Goal: Find specific page/section: Find specific page/section

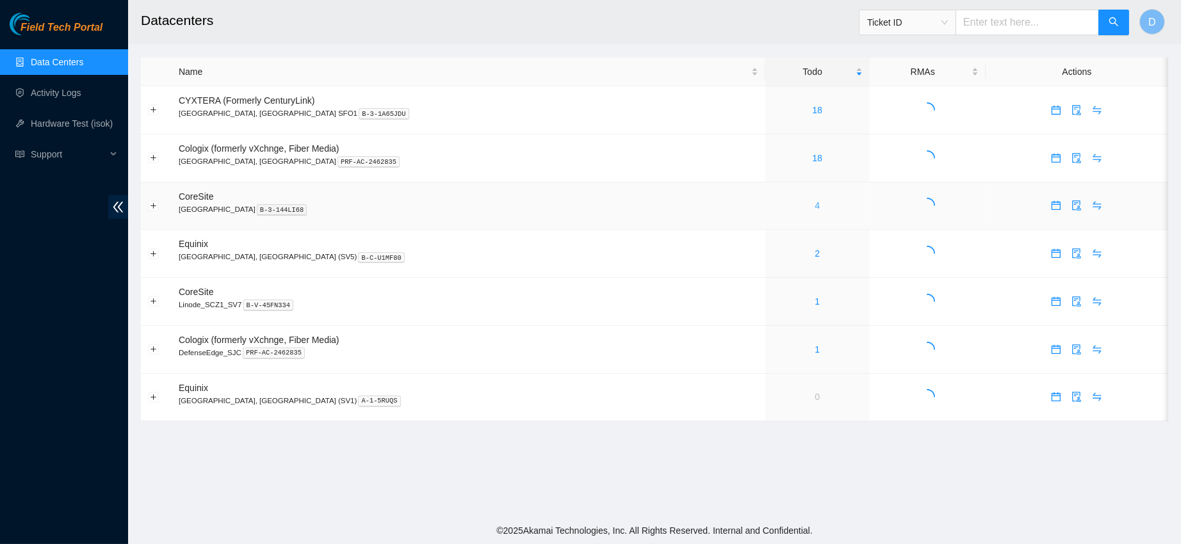
click at [815, 209] on link "4" at bounding box center [817, 205] width 5 height 10
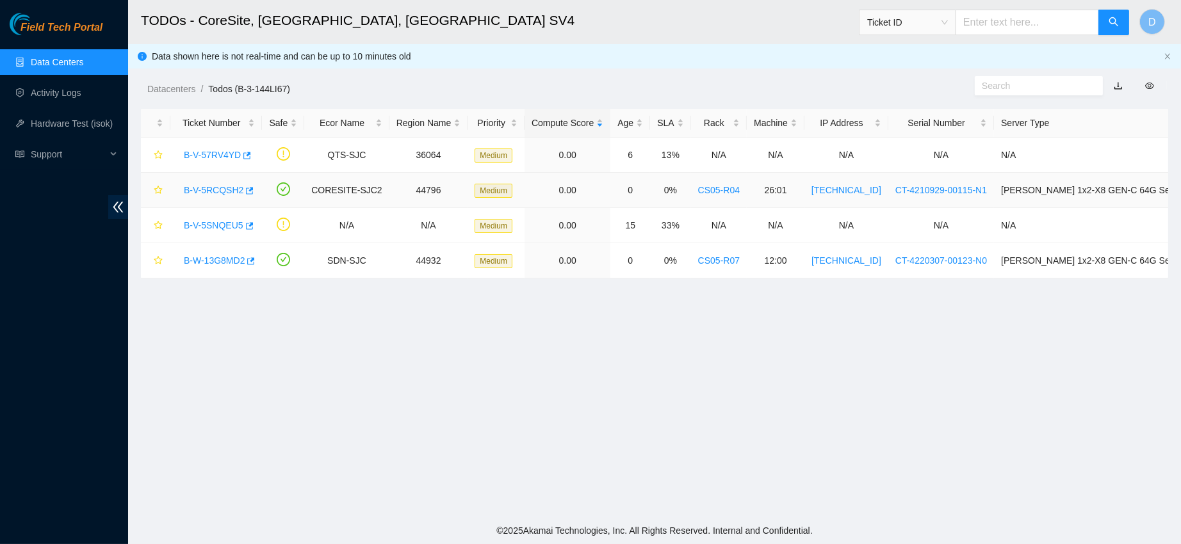
click at [206, 190] on link "B-V-5RCQSH2" at bounding box center [214, 190] width 60 height 10
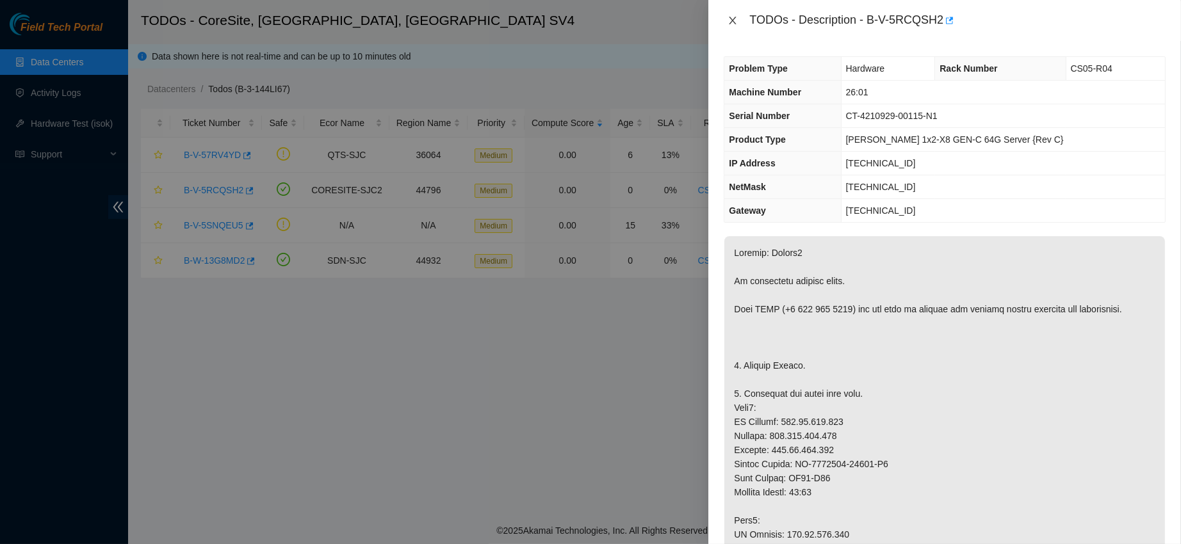
click at [727, 18] on icon "close" at bounding box center [732, 20] width 10 height 10
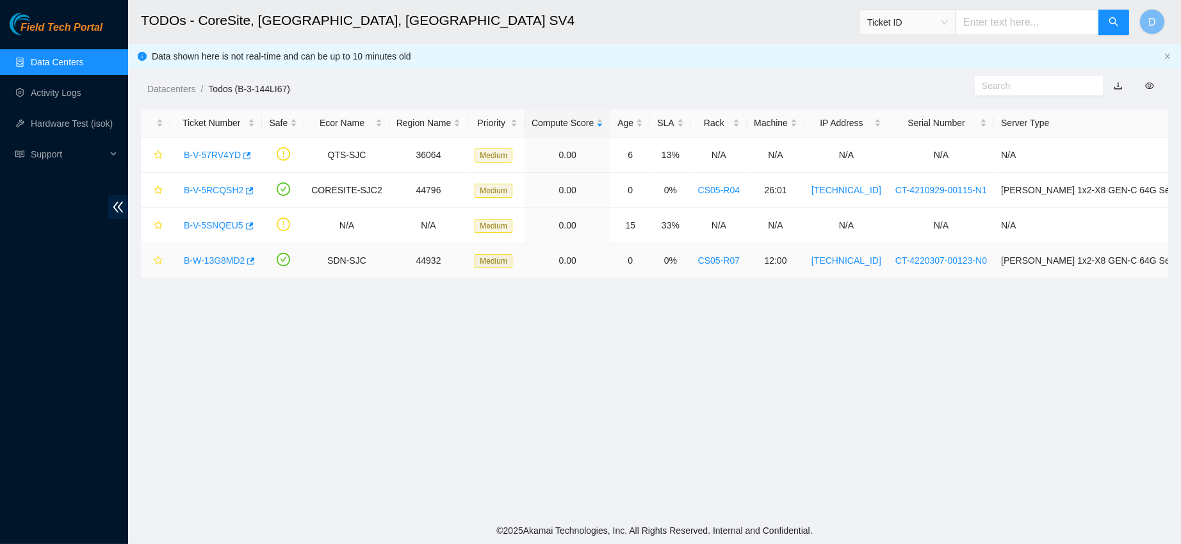
click at [208, 261] on link "B-W-13G8MD2" at bounding box center [214, 260] width 61 height 10
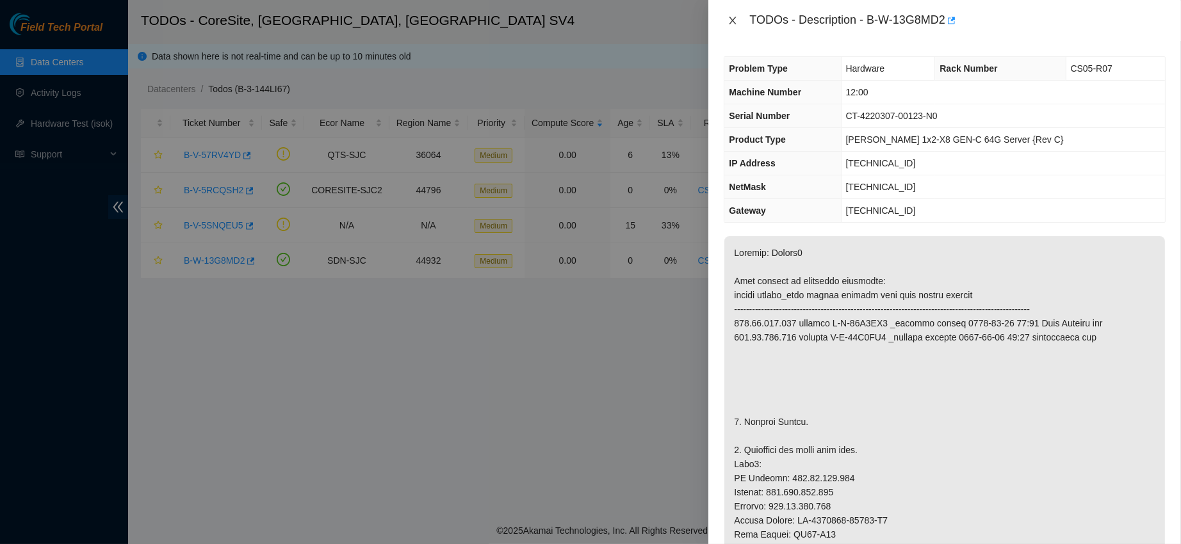
click at [733, 24] on icon "close" at bounding box center [732, 20] width 10 height 10
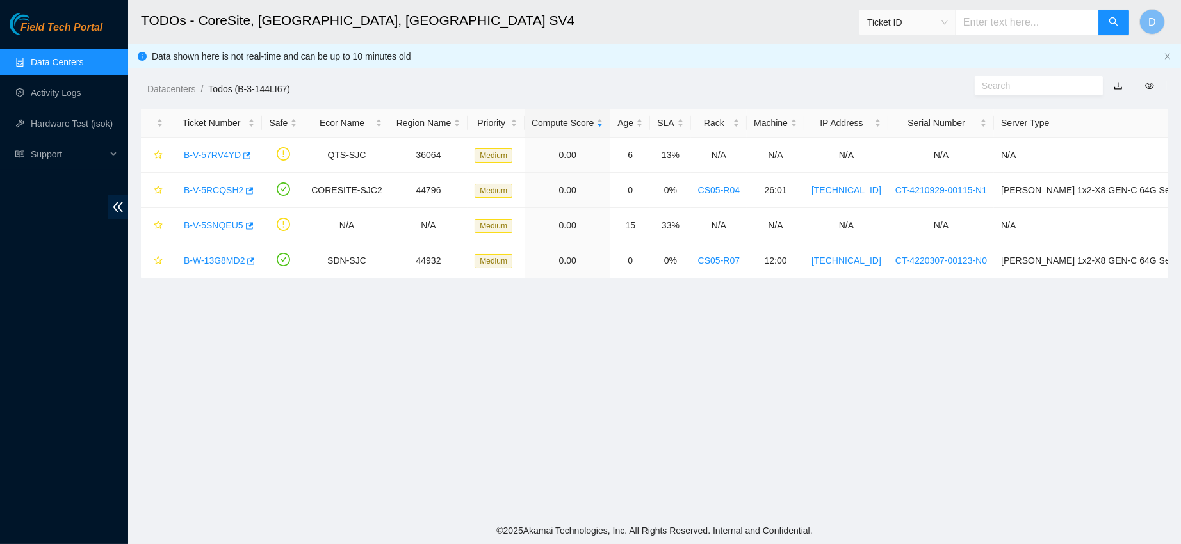
click at [83, 63] on link "Data Centers" at bounding box center [57, 62] width 53 height 10
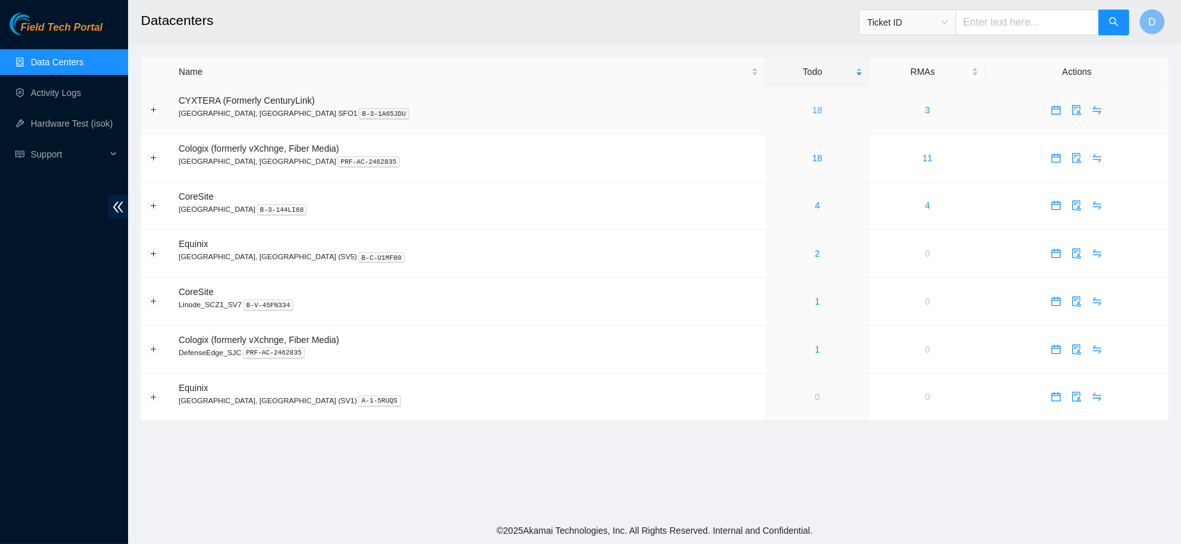
click at [812, 107] on link "18" at bounding box center [817, 110] width 10 height 10
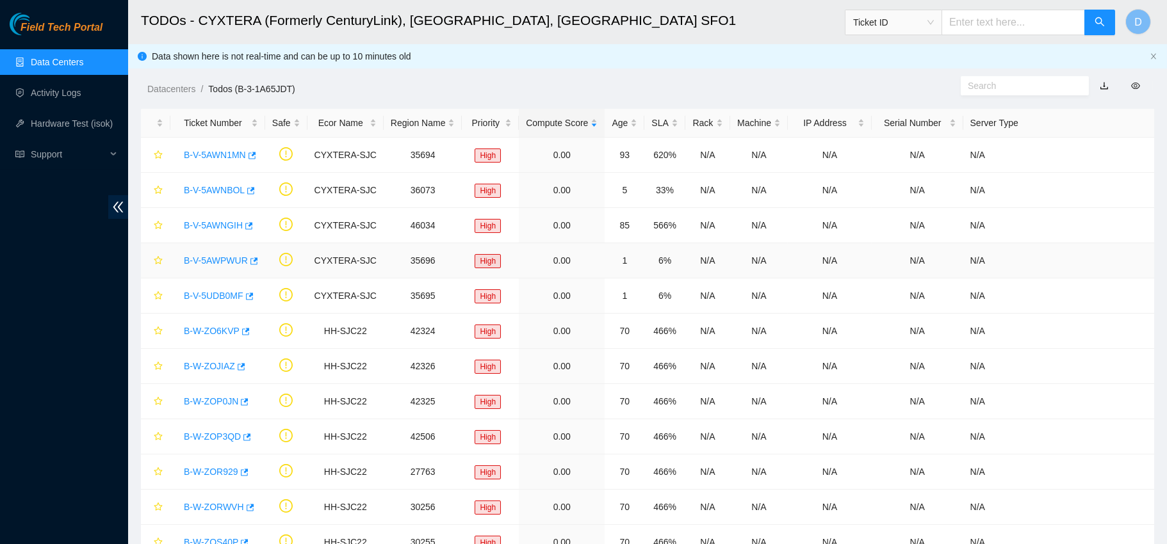
scroll to position [266, 0]
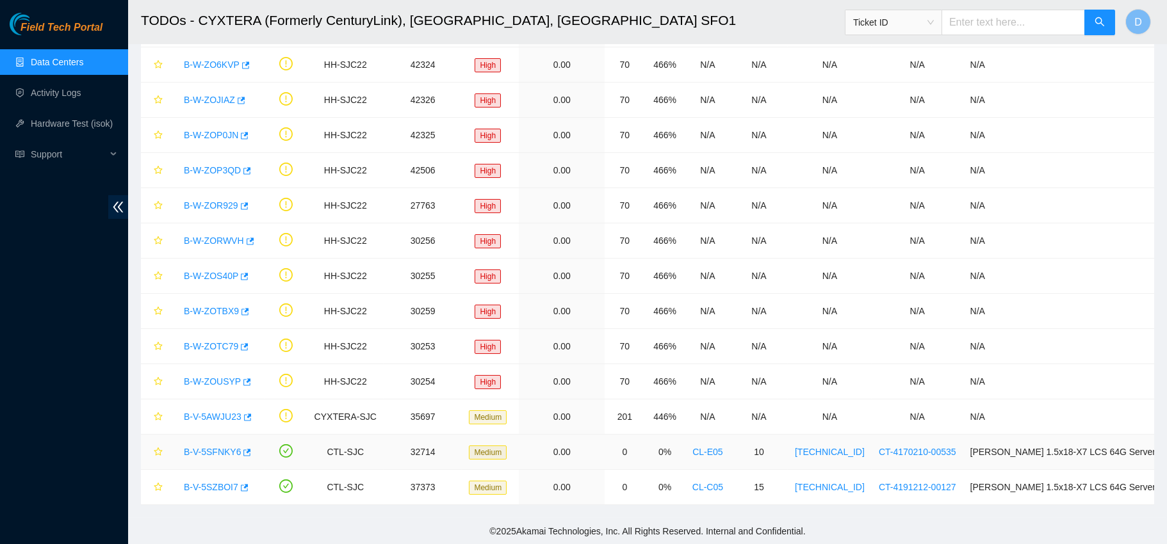
click at [204, 450] on link "B-V-5SFNKY6" at bounding box center [212, 452] width 57 height 10
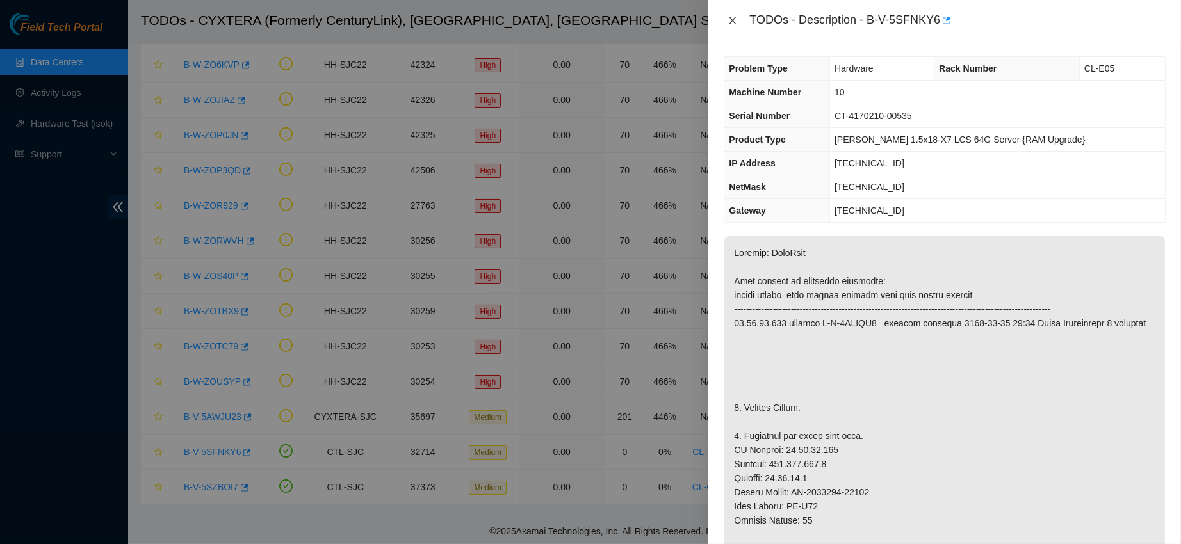
click at [729, 20] on icon "close" at bounding box center [732, 20] width 10 height 10
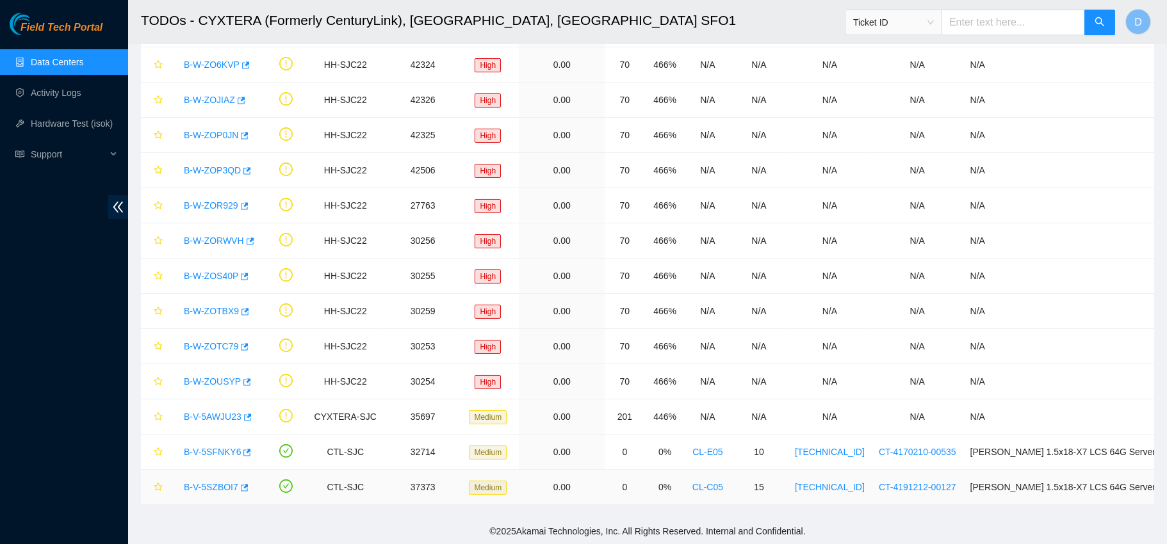
click at [202, 483] on link "B-V-5SZBOI7" at bounding box center [211, 487] width 54 height 10
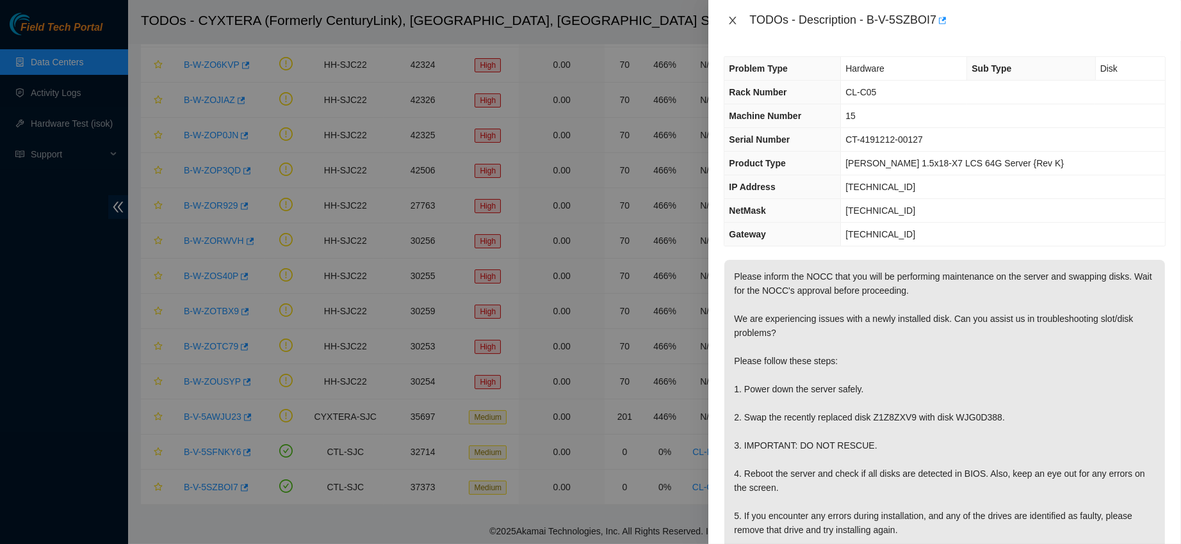
click at [731, 20] on icon "close" at bounding box center [732, 20] width 10 height 10
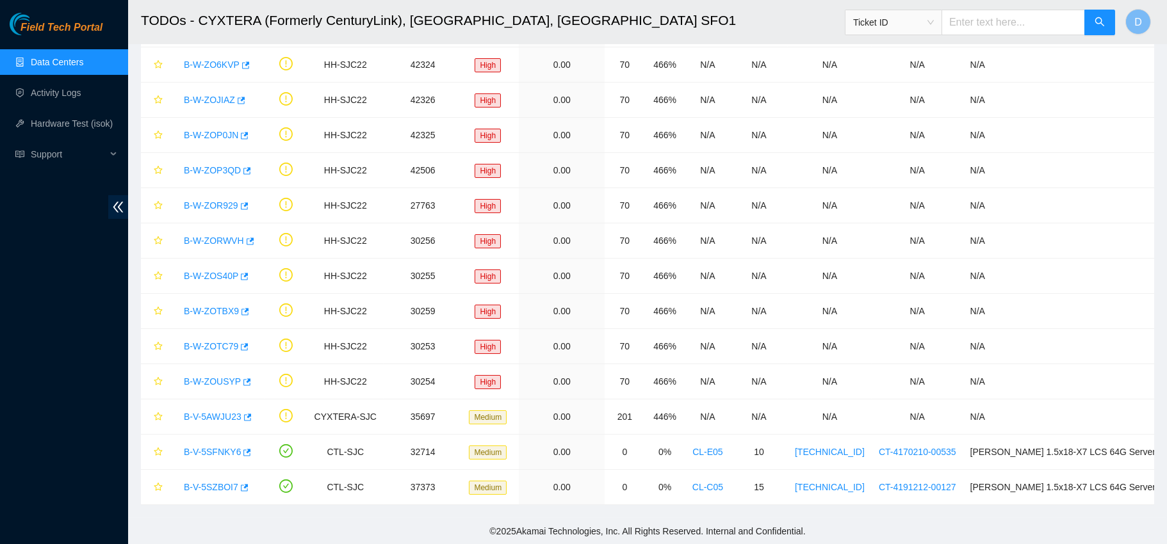
click at [53, 67] on link "Data Centers" at bounding box center [57, 62] width 53 height 10
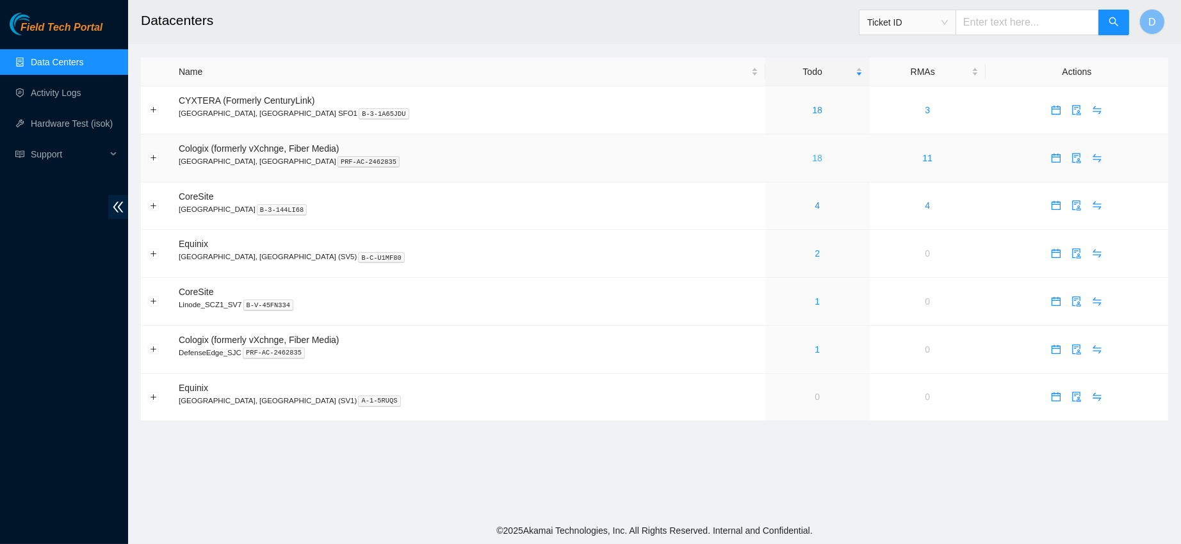
click at [812, 160] on link "18" at bounding box center [817, 158] width 10 height 10
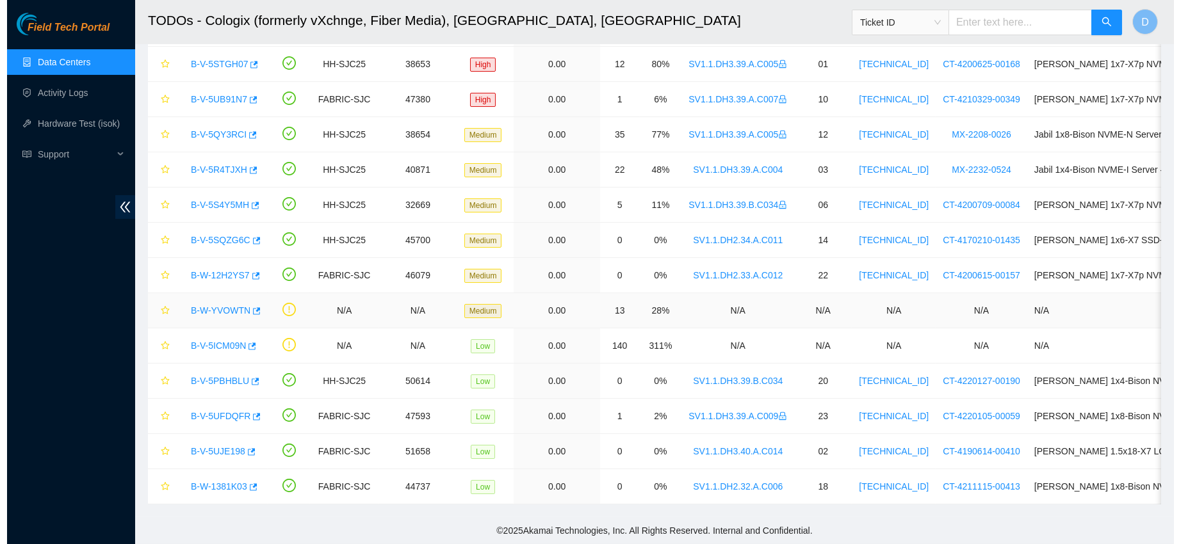
scroll to position [279, 0]
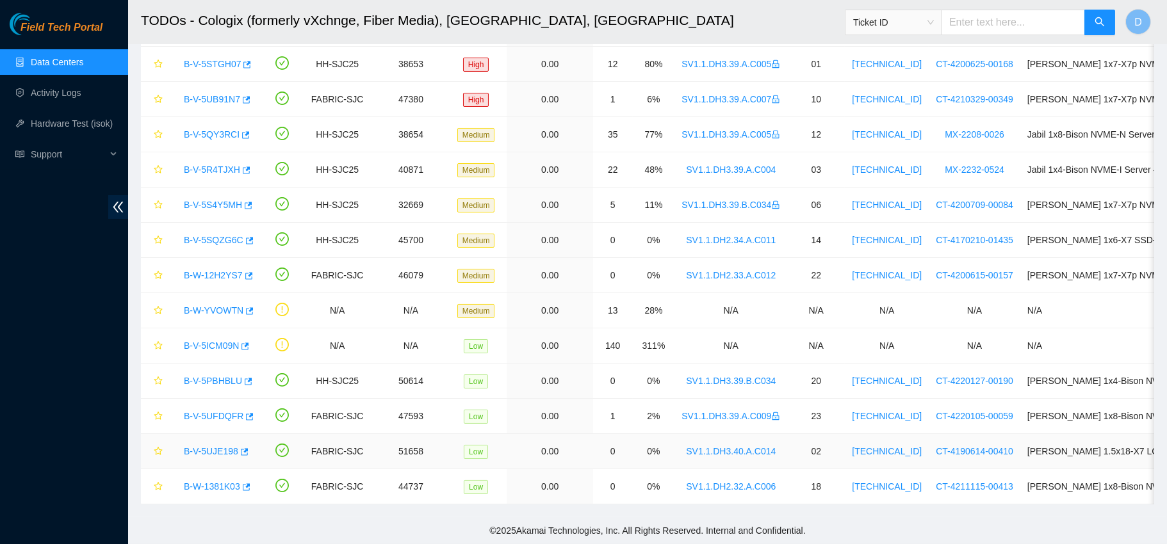
click at [202, 441] on div "B-V-5UJE198" at bounding box center [215, 451] width 76 height 20
click at [200, 446] on link "B-V-5UJE198" at bounding box center [211, 451] width 54 height 10
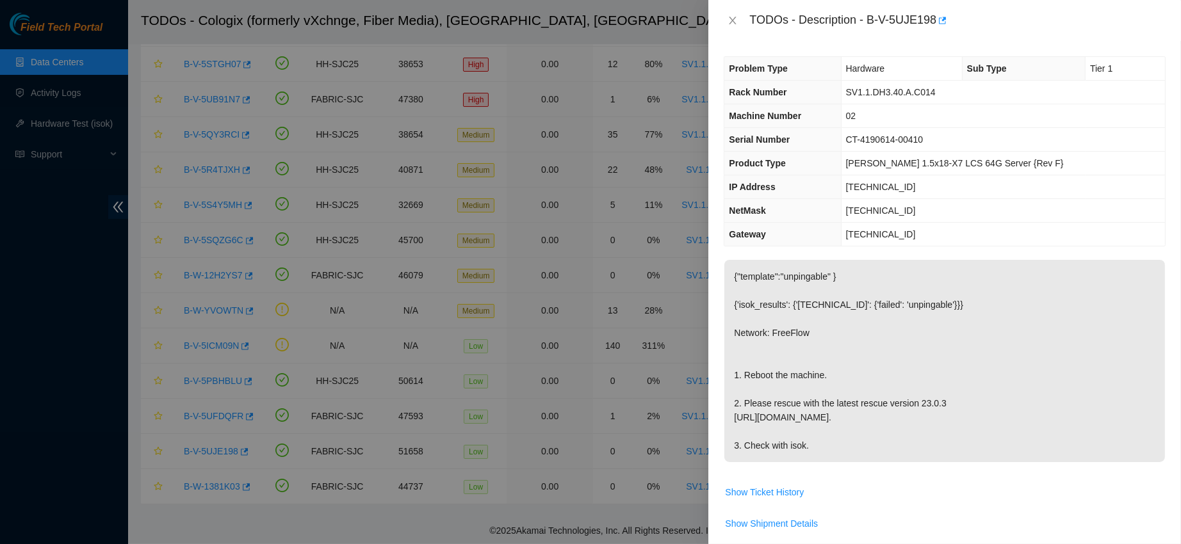
click at [734, 29] on div "TODOs - Description - B-V-5UJE198" at bounding box center [945, 20] width 442 height 20
click at [733, 20] on icon "close" at bounding box center [732, 21] width 7 height 8
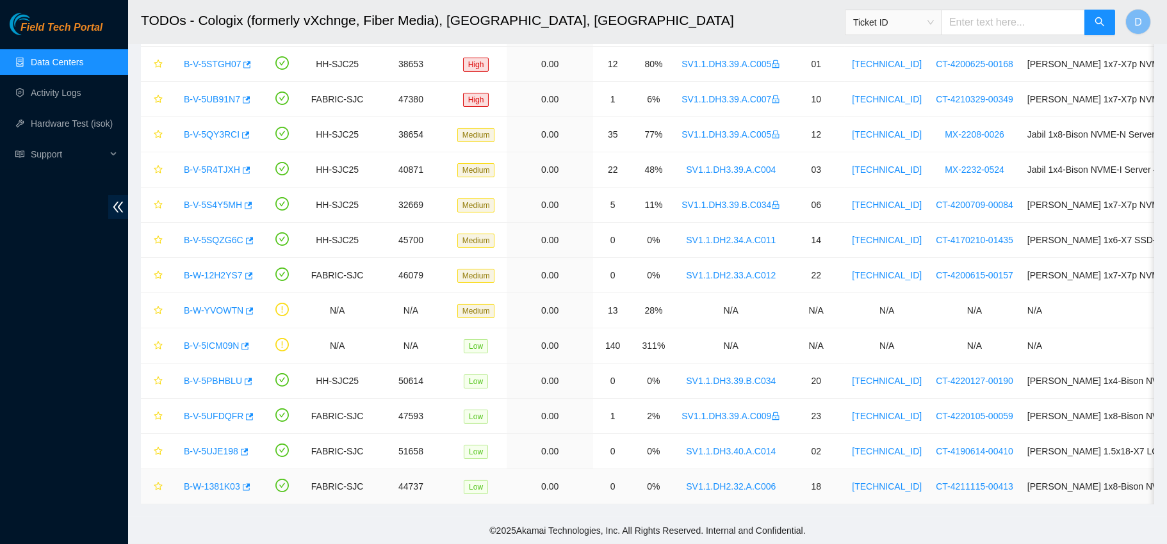
click at [220, 482] on link "B-W-1381K03" at bounding box center [212, 487] width 56 height 10
